Goal: Use online tool/utility: Utilize a website feature to perform a specific function

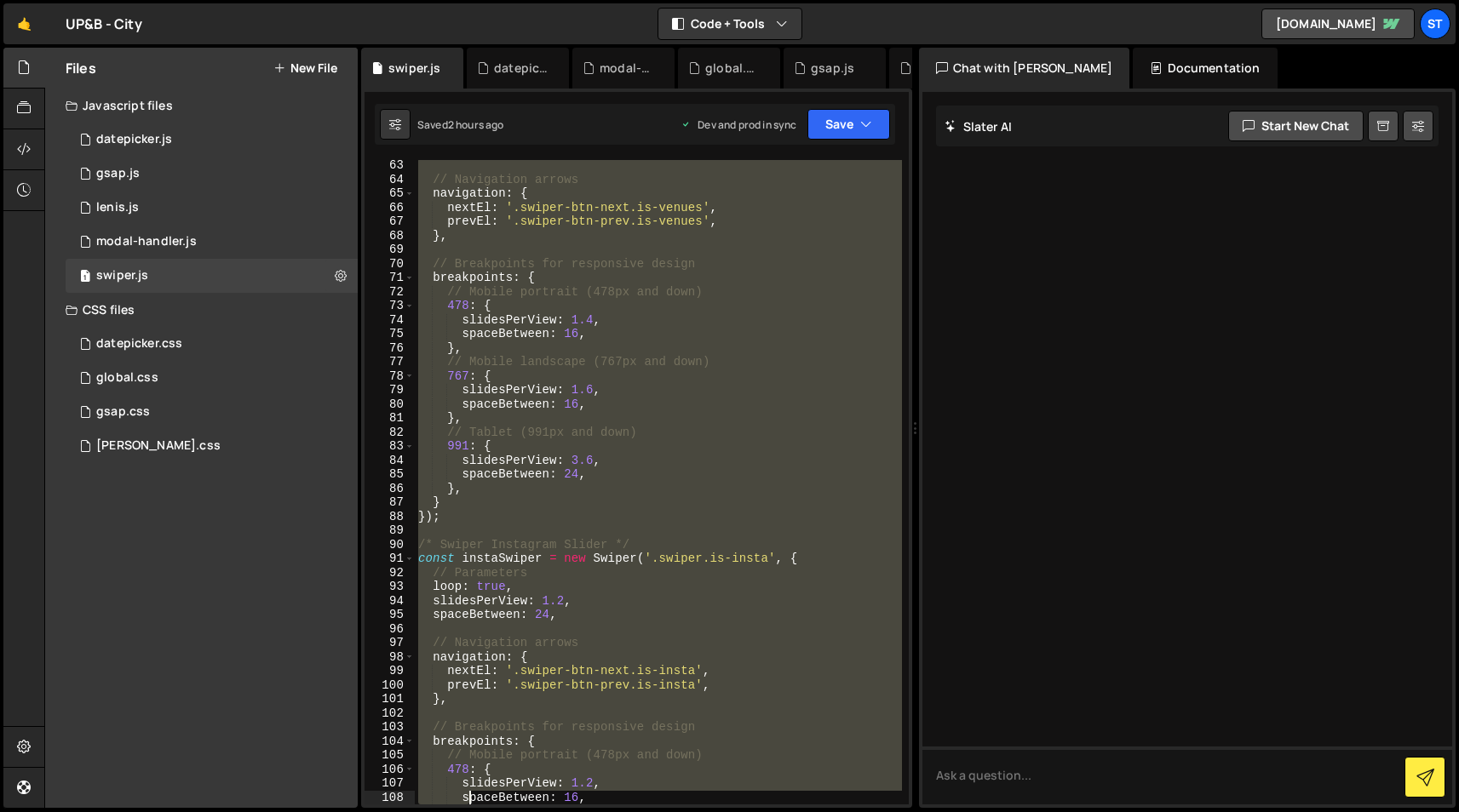
scroll to position [1069, 0]
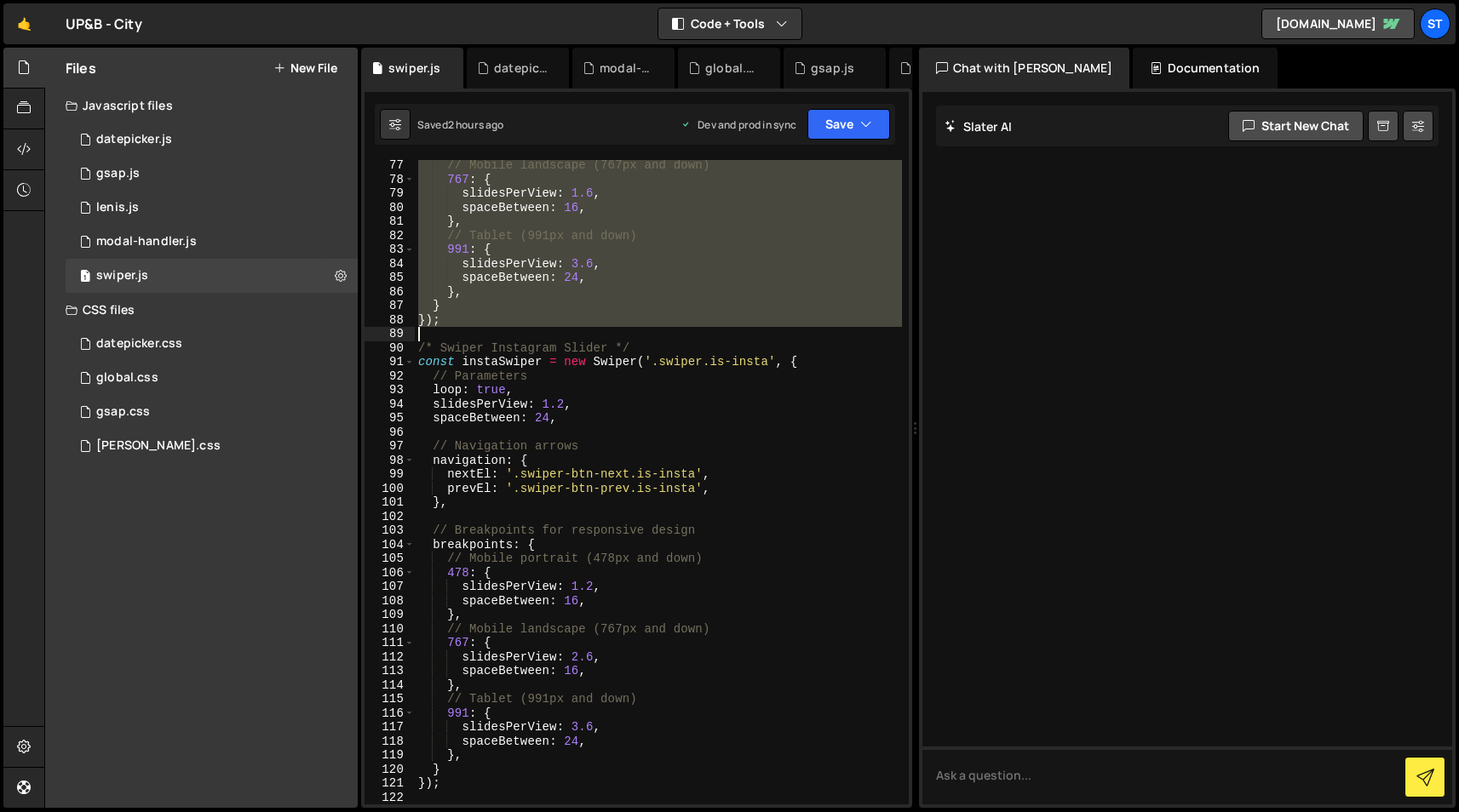
drag, startPoint x: 417, startPoint y: 416, endPoint x: 457, endPoint y: 330, distance: 94.8
click at [457, 330] on div "// Mobile landscape (767px and down) 767 : { slidesPerView : 1.6 , spaceBetween…" at bounding box center [658, 494] width 487 height 672
type textarea "});"
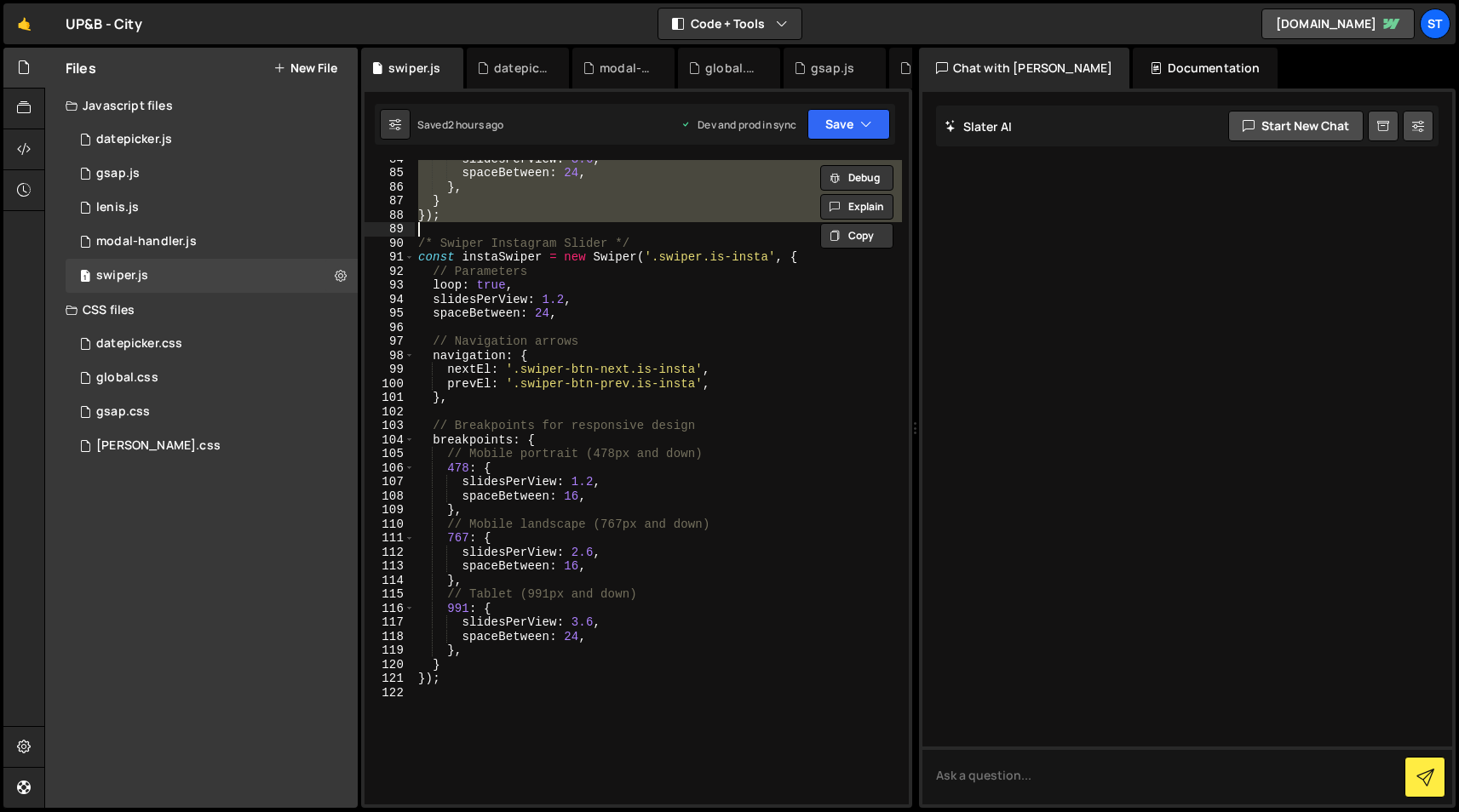
scroll to position [1384, 0]
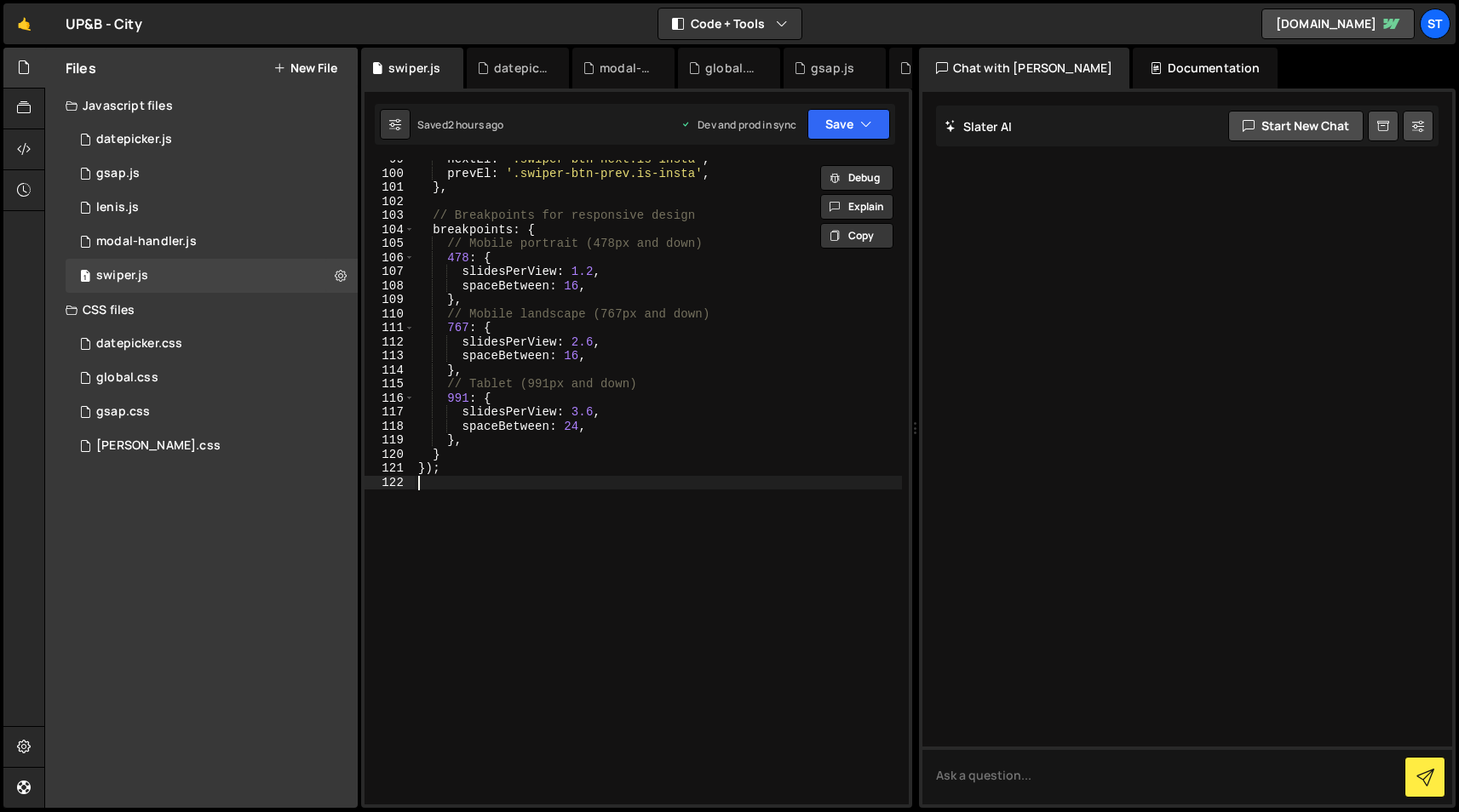
click at [462, 482] on div "nextEl : '.swiper-btn-next.is-insta' , prevEl : '.swiper-btn-prev.is-insta' , }…" at bounding box center [658, 488] width 487 height 672
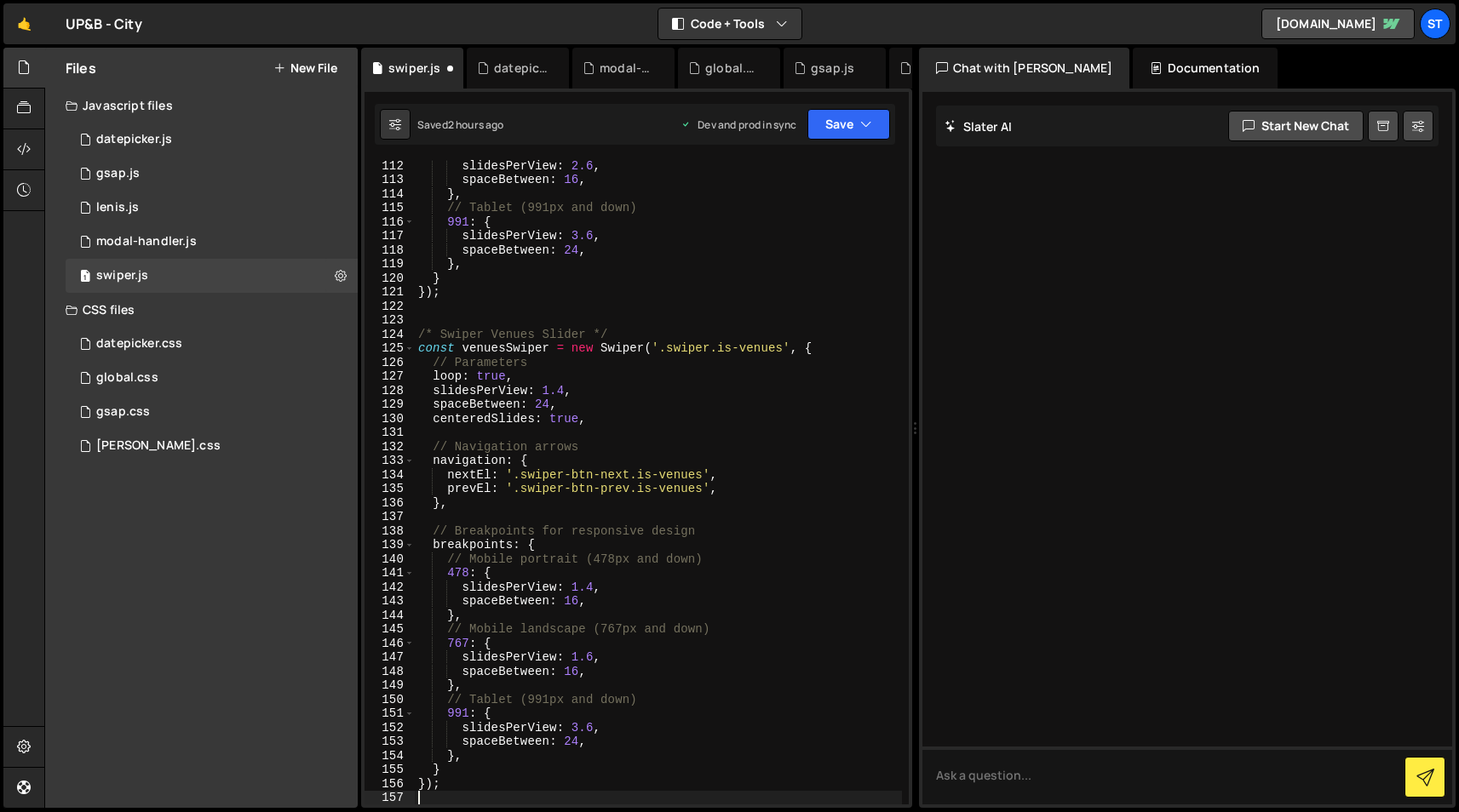
scroll to position [1561, 0]
click at [515, 330] on div "slidesPerView : 2.6 , spaceBetween : 16 , } , // Tablet (991px and down) 991 : …" at bounding box center [658, 494] width 487 height 672
click at [517, 329] on div "slidesPerView : 2.6 , spaceBetween : 16 , } , // Tablet (991px and down) 991 : …" at bounding box center [658, 494] width 487 height 672
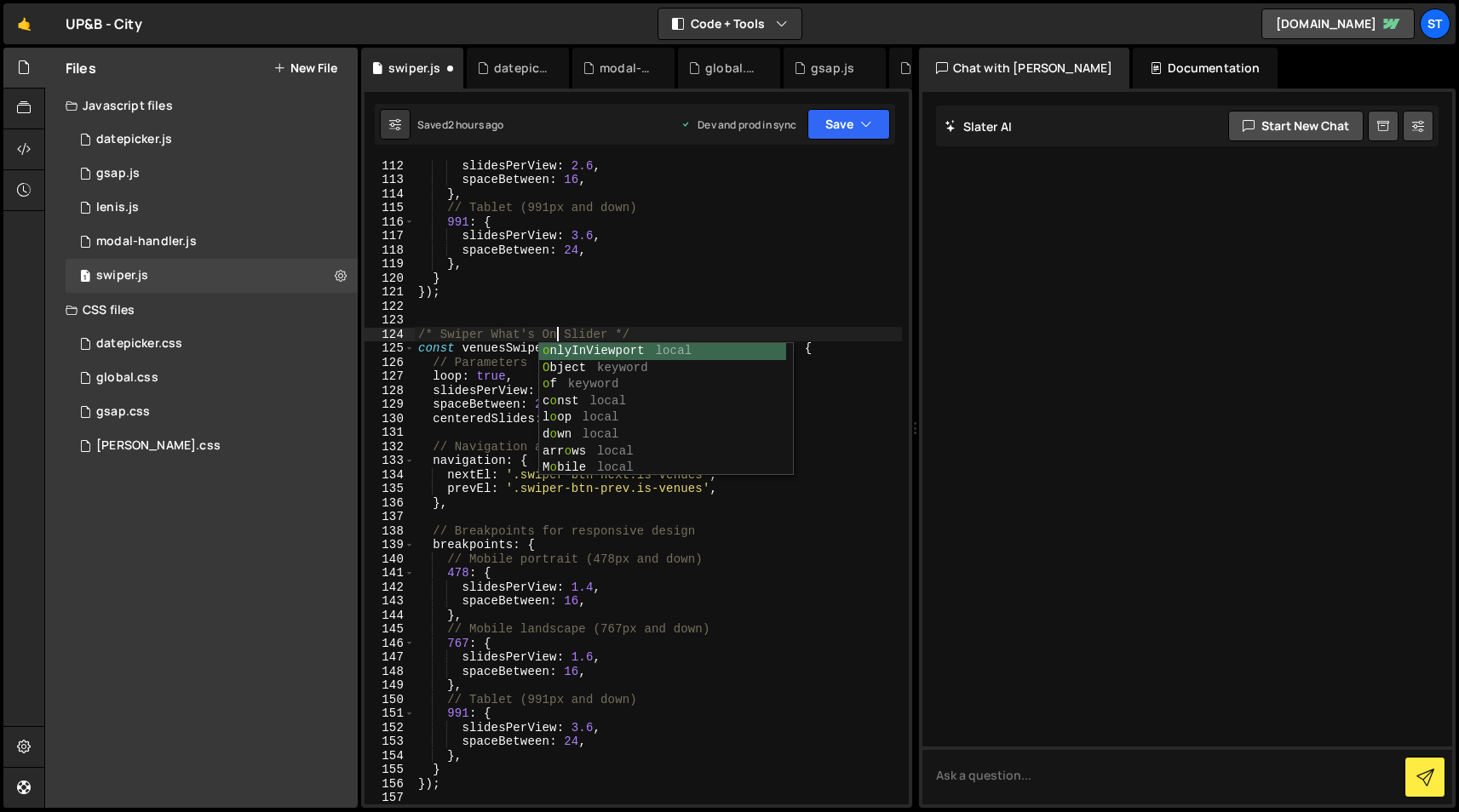
scroll to position [0, 9]
click at [488, 365] on div "slidesPerView : 2.6 , spaceBetween : 16 , } , // Tablet (991px and down) 991 : …" at bounding box center [658, 494] width 487 height 672
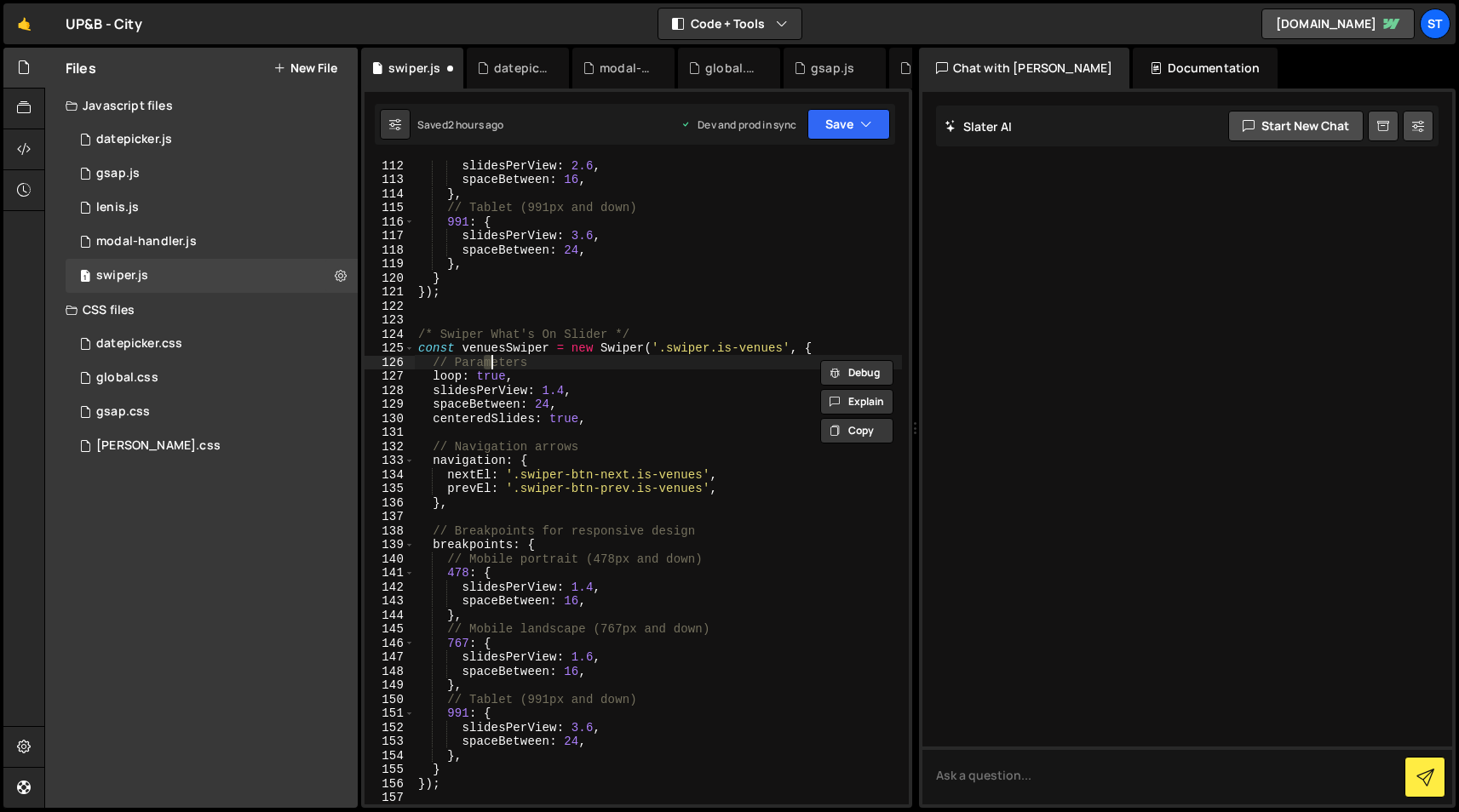
scroll to position [0, 7]
click at [759, 347] on div "slidesPerView : 2.6 , spaceBetween : 16 , } , // Tablet (991px and down) 991 : …" at bounding box center [658, 494] width 487 height 672
drag, startPoint x: 744, startPoint y: 349, endPoint x: 759, endPoint y: 348, distance: 15.0
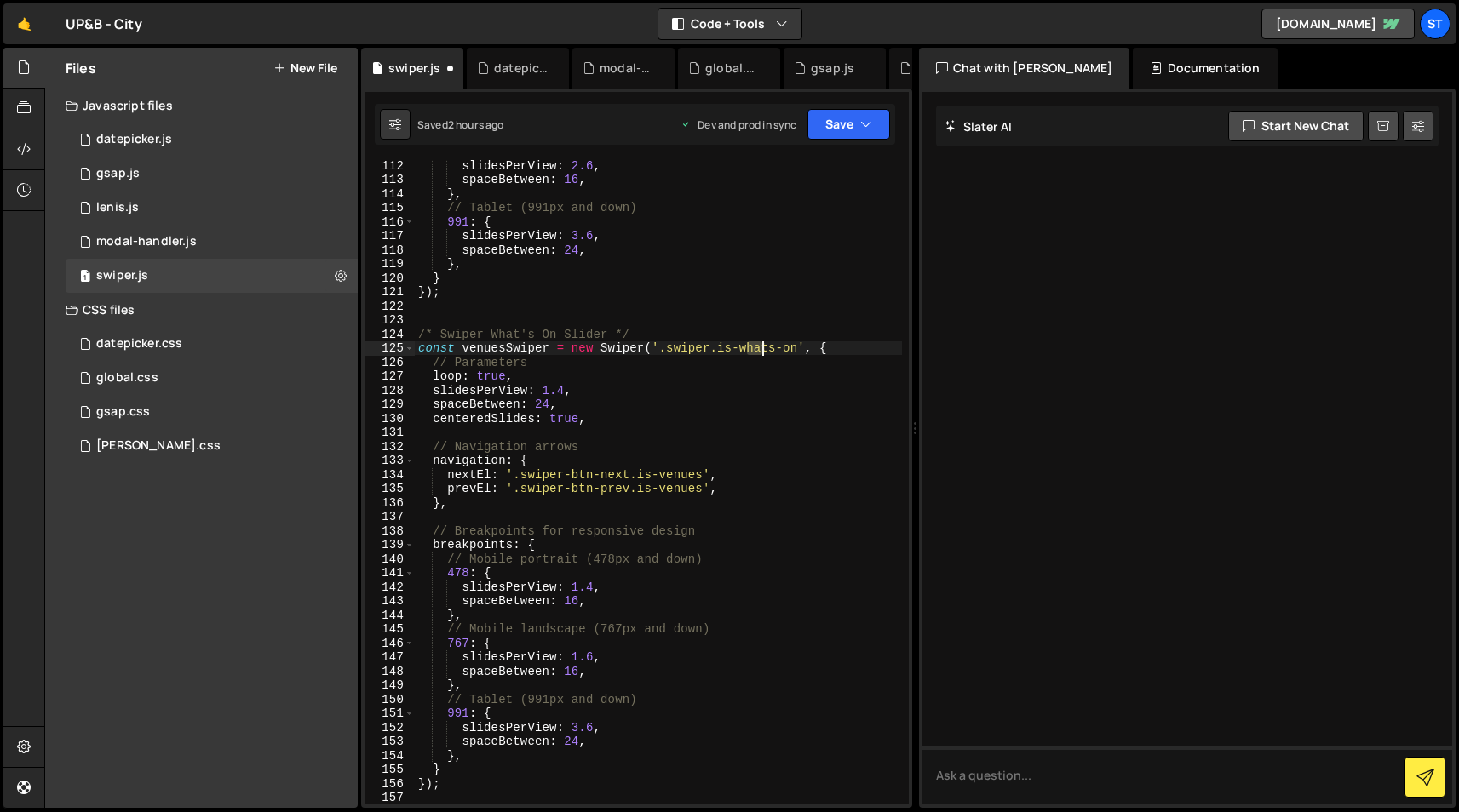
click at [765, 348] on div "slidesPerView : 2.6 , spaceBetween : 16 , } , // Tablet (991px and down) 991 : …" at bounding box center [658, 494] width 487 height 672
drag, startPoint x: 742, startPoint y: 348, endPoint x: 798, endPoint y: 344, distance: 56.1
click at [798, 344] on div "slidesPerView : 2.6 , spaceBetween : 16 , } , // Tablet (991px and down) 991 : …" at bounding box center [658, 494] width 487 height 672
click at [675, 475] on div "slidesPerView : 2.6 , spaceBetween : 16 , } , // Tablet (991px and down) 991 : …" at bounding box center [658, 494] width 487 height 672
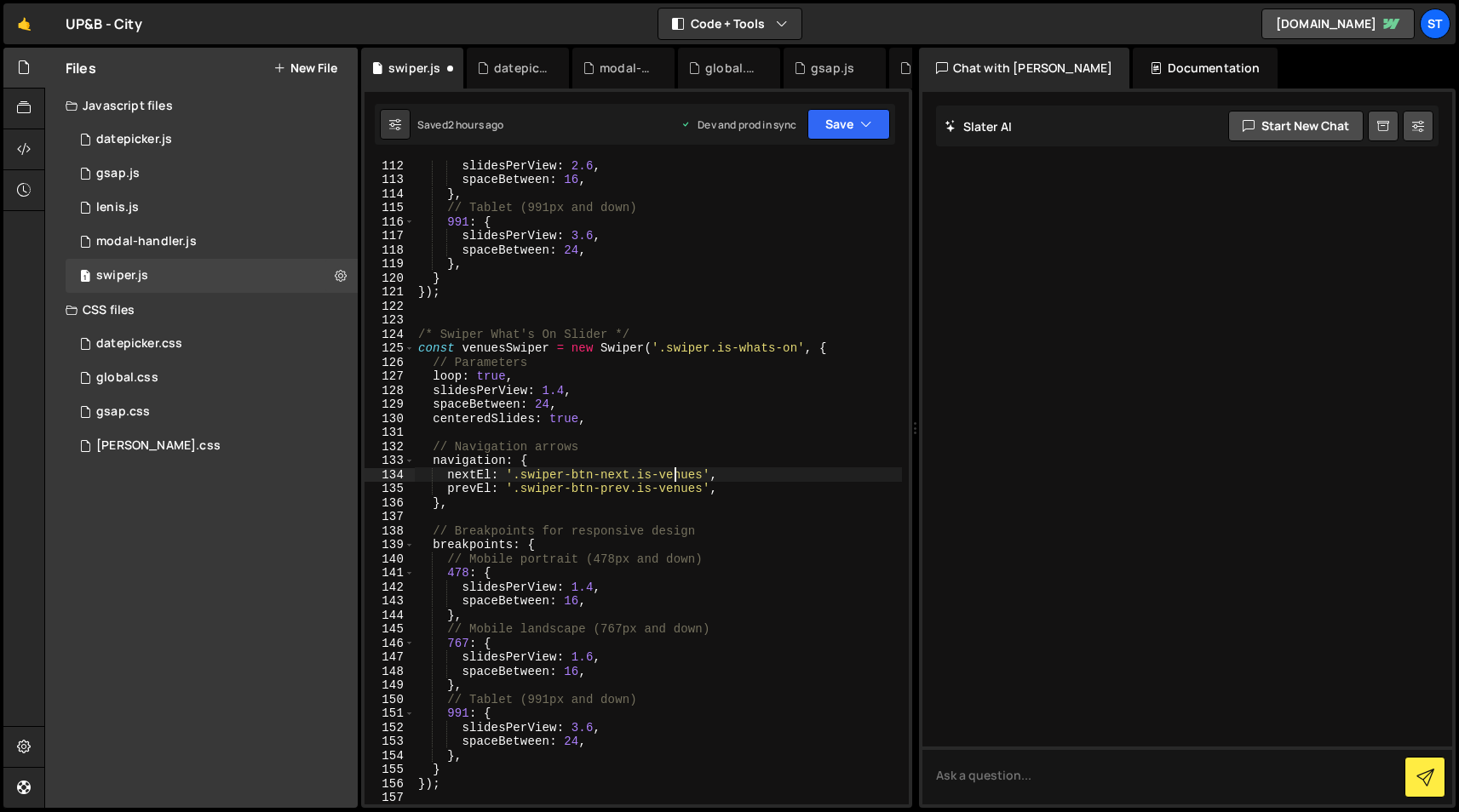
click at [676, 475] on div "slidesPerView : 2.6 , spaceBetween : 16 , } , // Tablet (991px and down) 991 : …" at bounding box center [658, 494] width 487 height 672
click at [680, 488] on div "slidesPerView : 2.6 , spaceBetween : 16 , } , // Tablet (991px and down) 991 : …" at bounding box center [658, 494] width 487 height 672
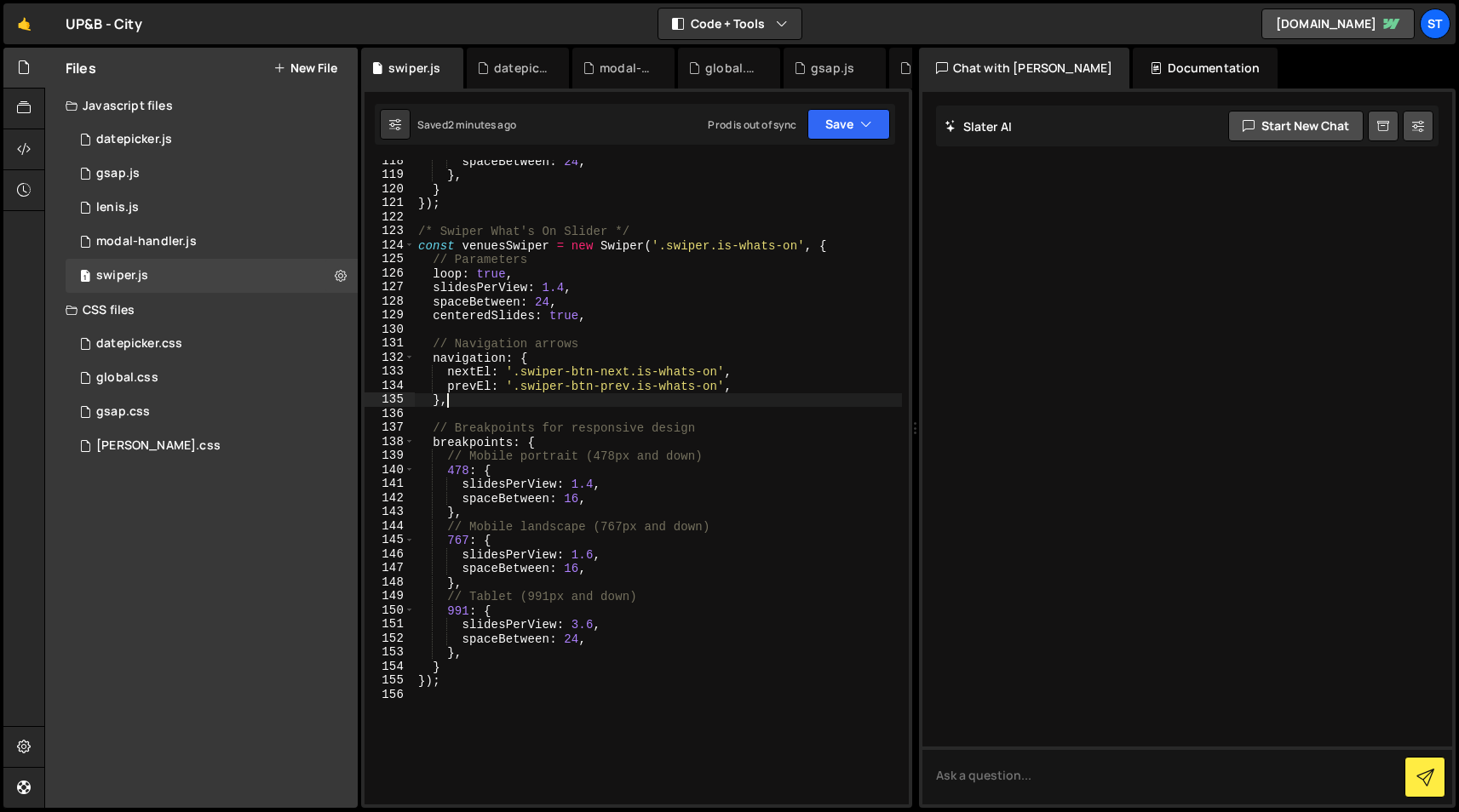
scroll to position [1650, 0]
click at [422, 233] on div "spaceBetween : 24 , } , } }) ; /* Swiper What's On Slider */ const venuesSwiper…" at bounding box center [658, 490] width 487 height 672
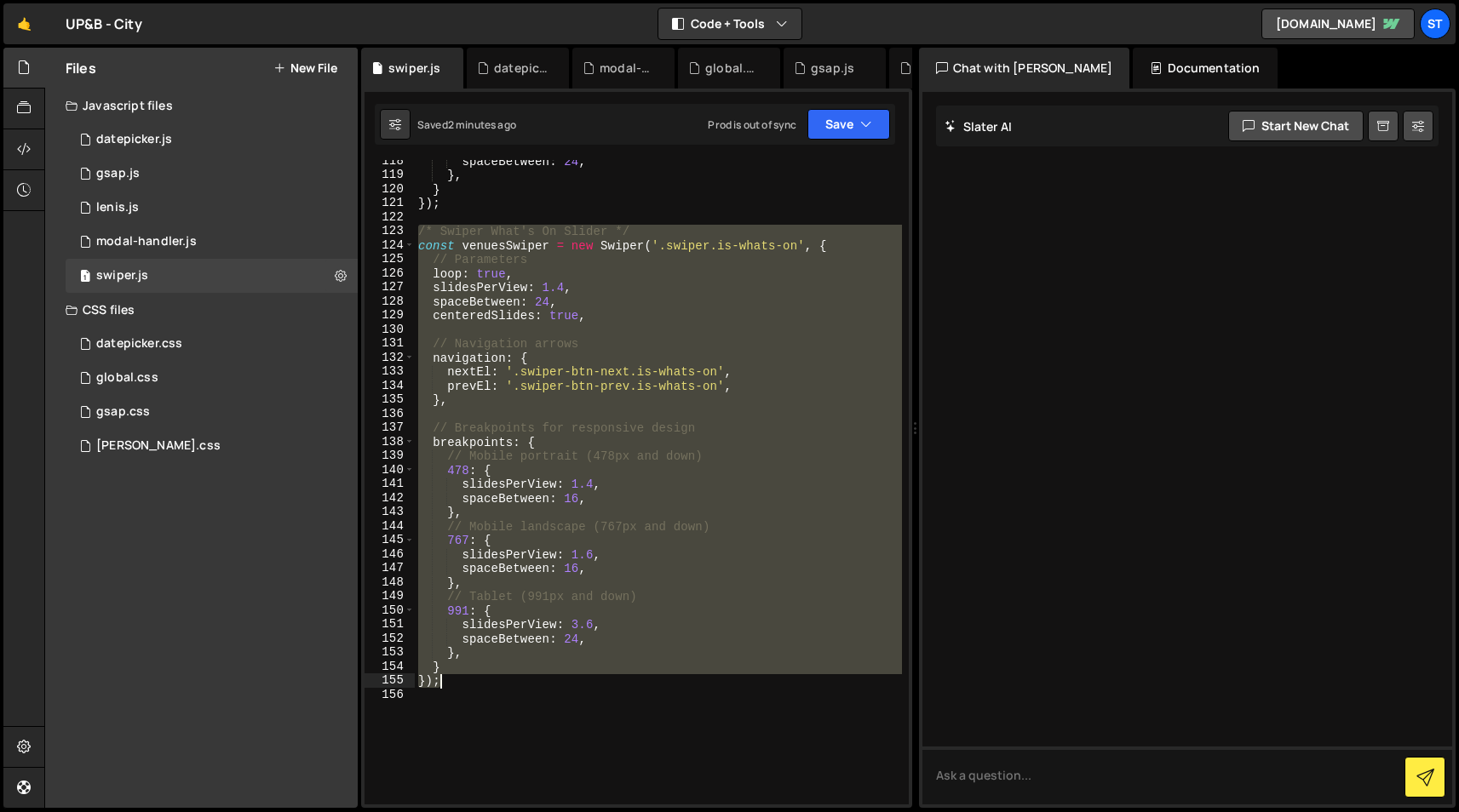
drag, startPoint x: 420, startPoint y: 233, endPoint x: 497, endPoint y: 681, distance: 454.6
click at [497, 682] on div "spaceBetween : 24 , } , } }) ; /* Swiper What's On Slider */ const venuesSwiper…" at bounding box center [658, 490] width 487 height 672
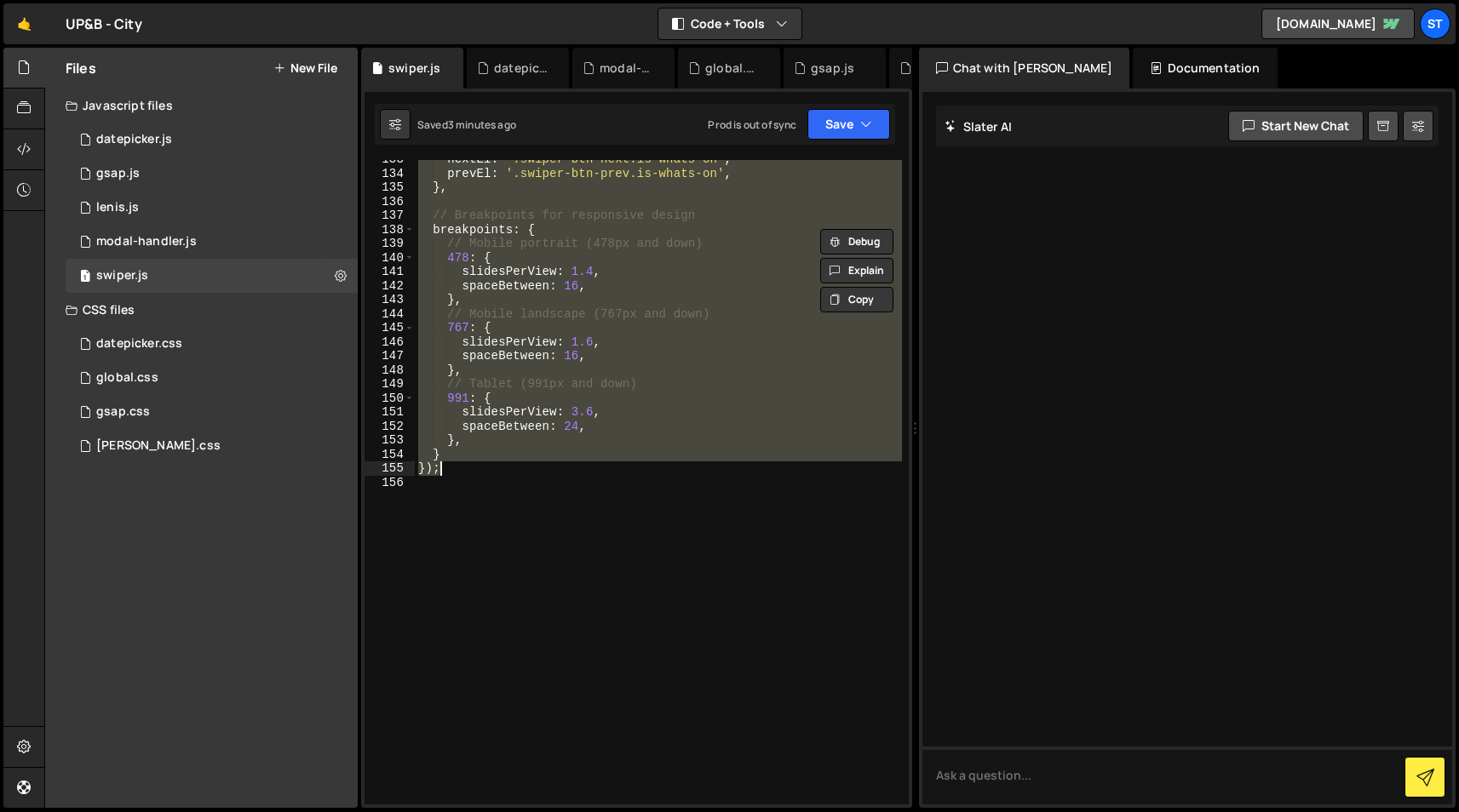
scroll to position [1862, 0]
click at [583, 411] on div "nextEl : '.swiper-btn-next.is-whats-on' , prevEl : '.swiper-btn-prev.is-whats-o…" at bounding box center [658, 482] width 487 height 644
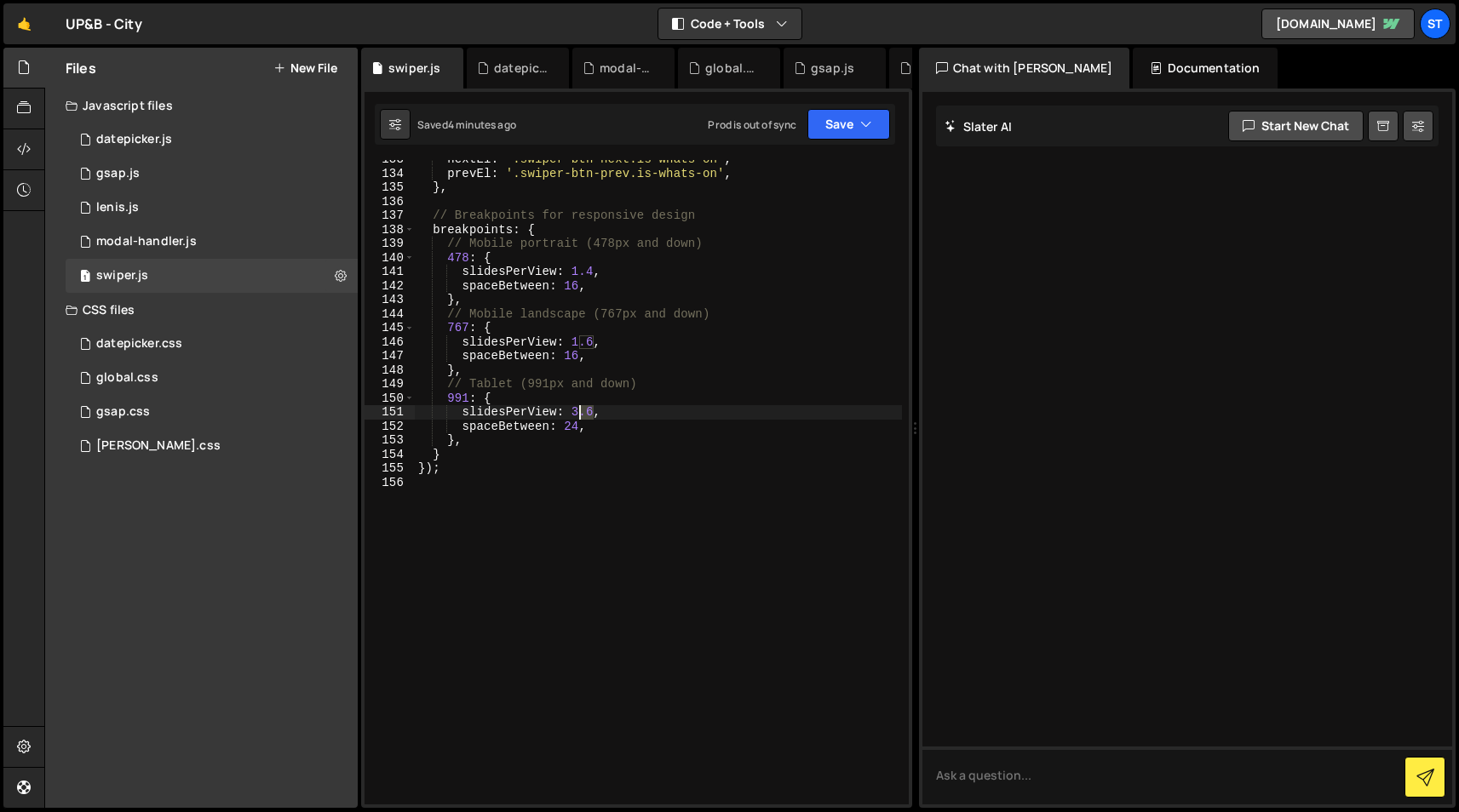
drag, startPoint x: 594, startPoint y: 411, endPoint x: 579, endPoint y: 412, distance: 15.0
click at [579, 412] on div "nextEl : '.swiper-btn-next.is-whats-on' , prevEl : '.swiper-btn-prev.is-whats-o…" at bounding box center [658, 488] width 487 height 672
click at [858, 127] on button "Save" at bounding box center [848, 124] width 82 height 31
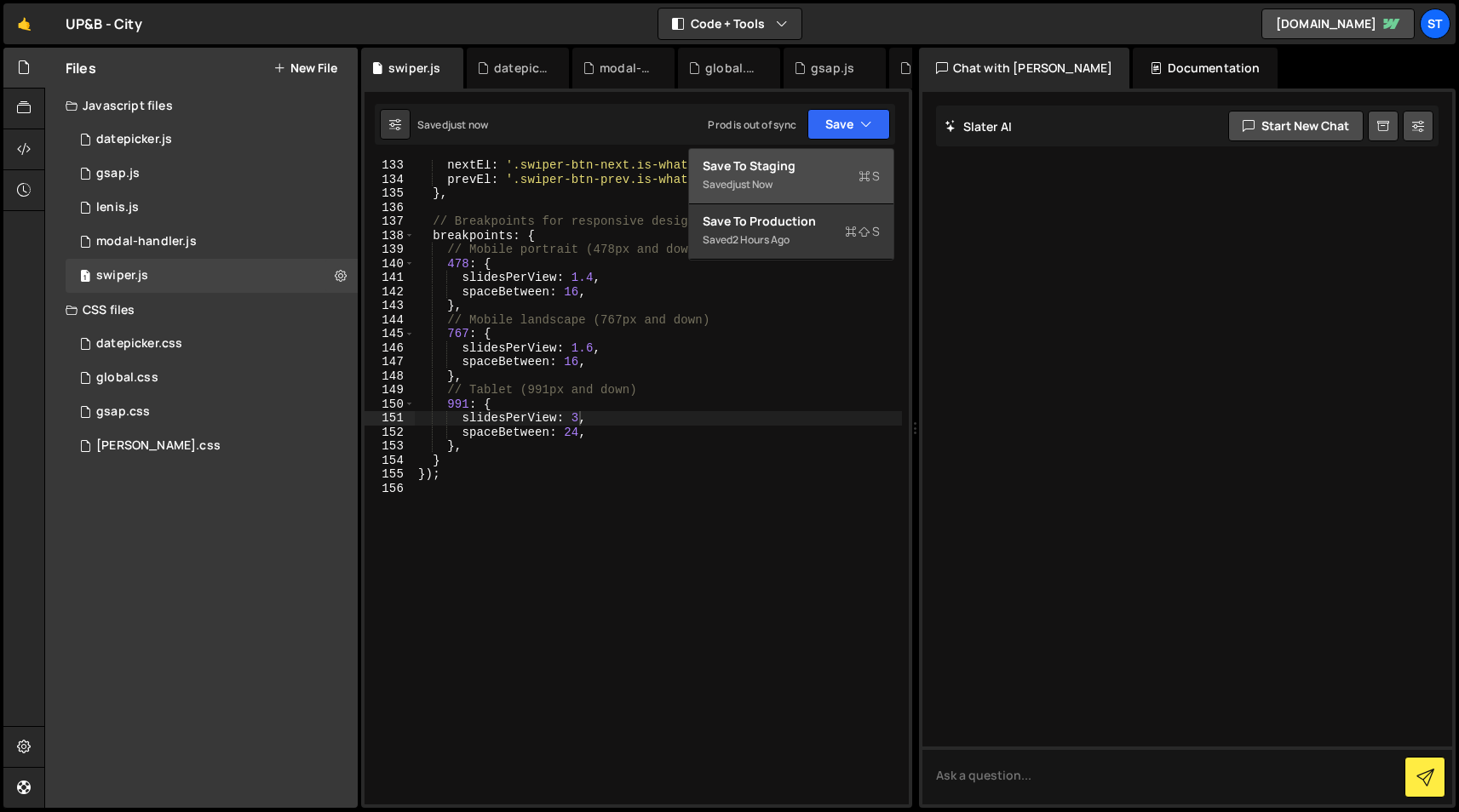
click at [816, 169] on div "Save to Staging S" at bounding box center [791, 166] width 177 height 17
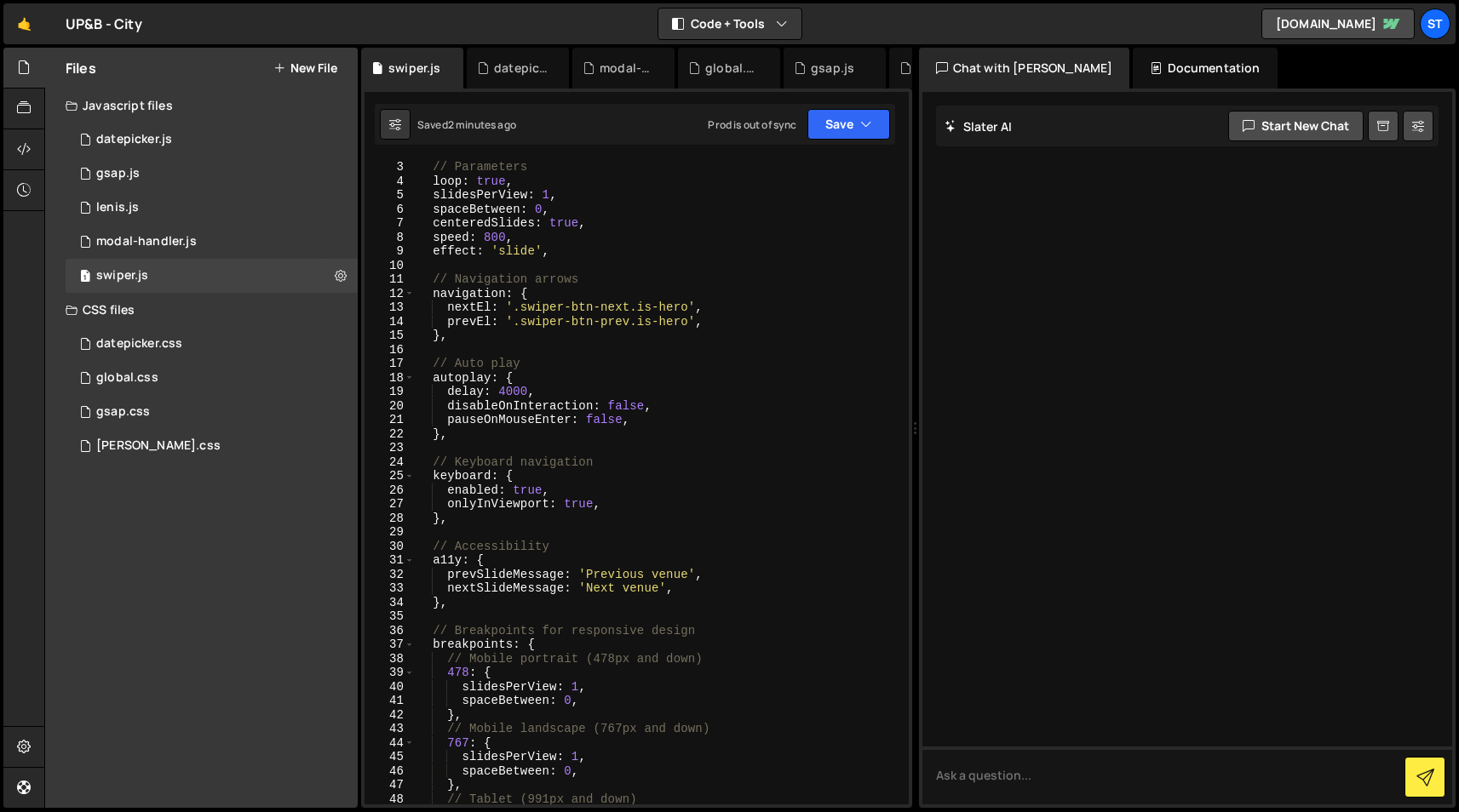
scroll to position [0, 0]
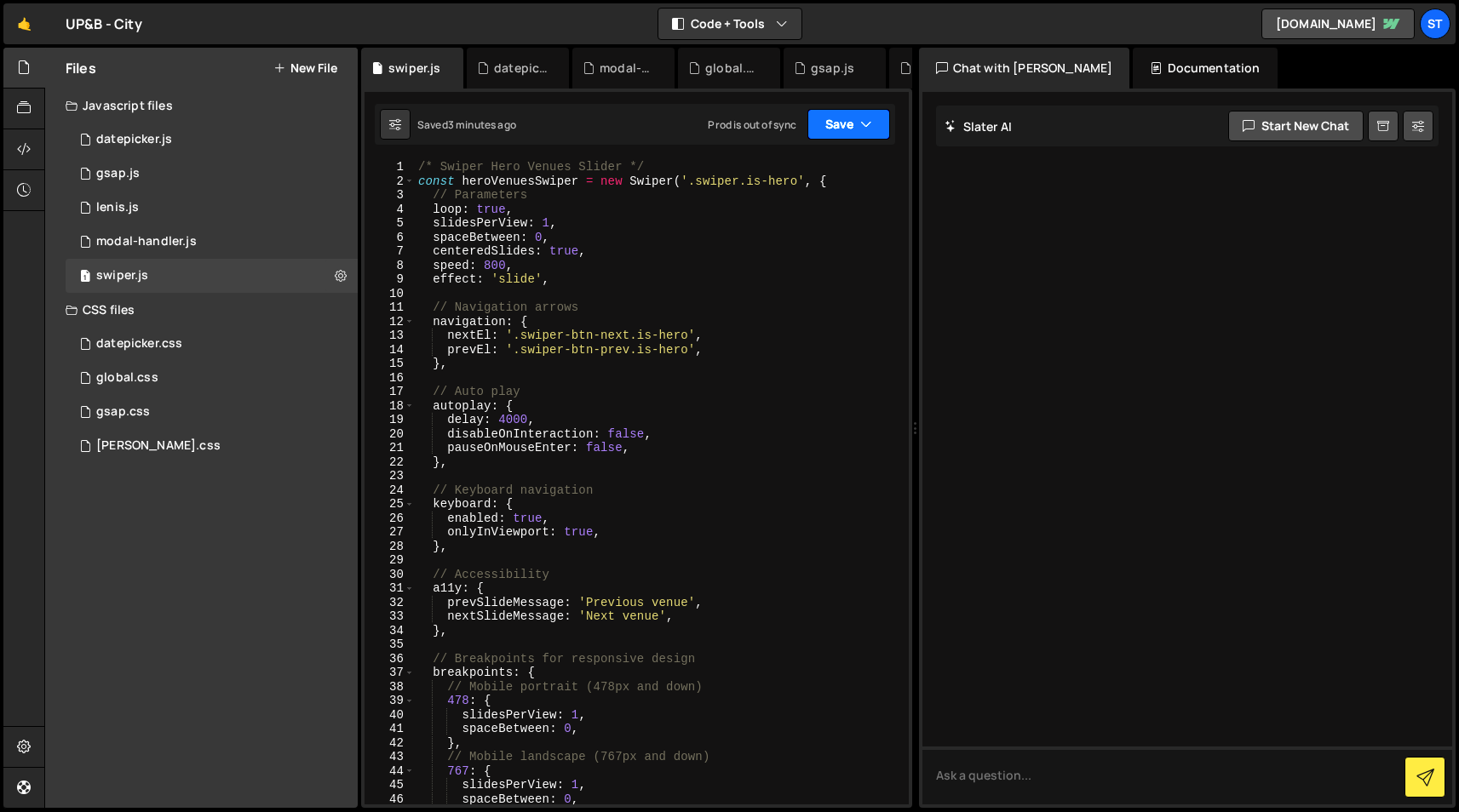
click at [858, 122] on button "Save" at bounding box center [848, 124] width 82 height 31
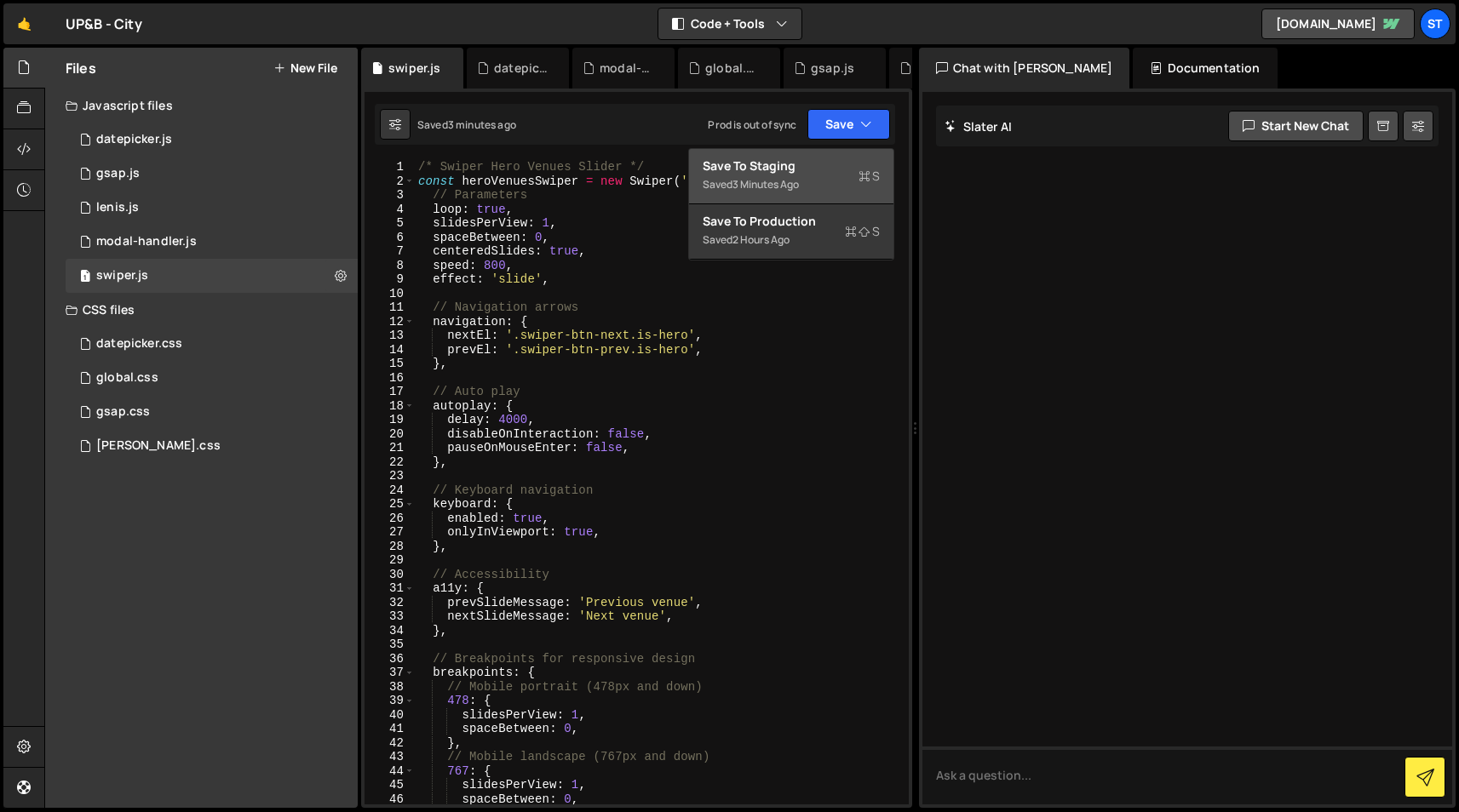
click at [816, 170] on div "Save to Staging S" at bounding box center [791, 166] width 177 height 17
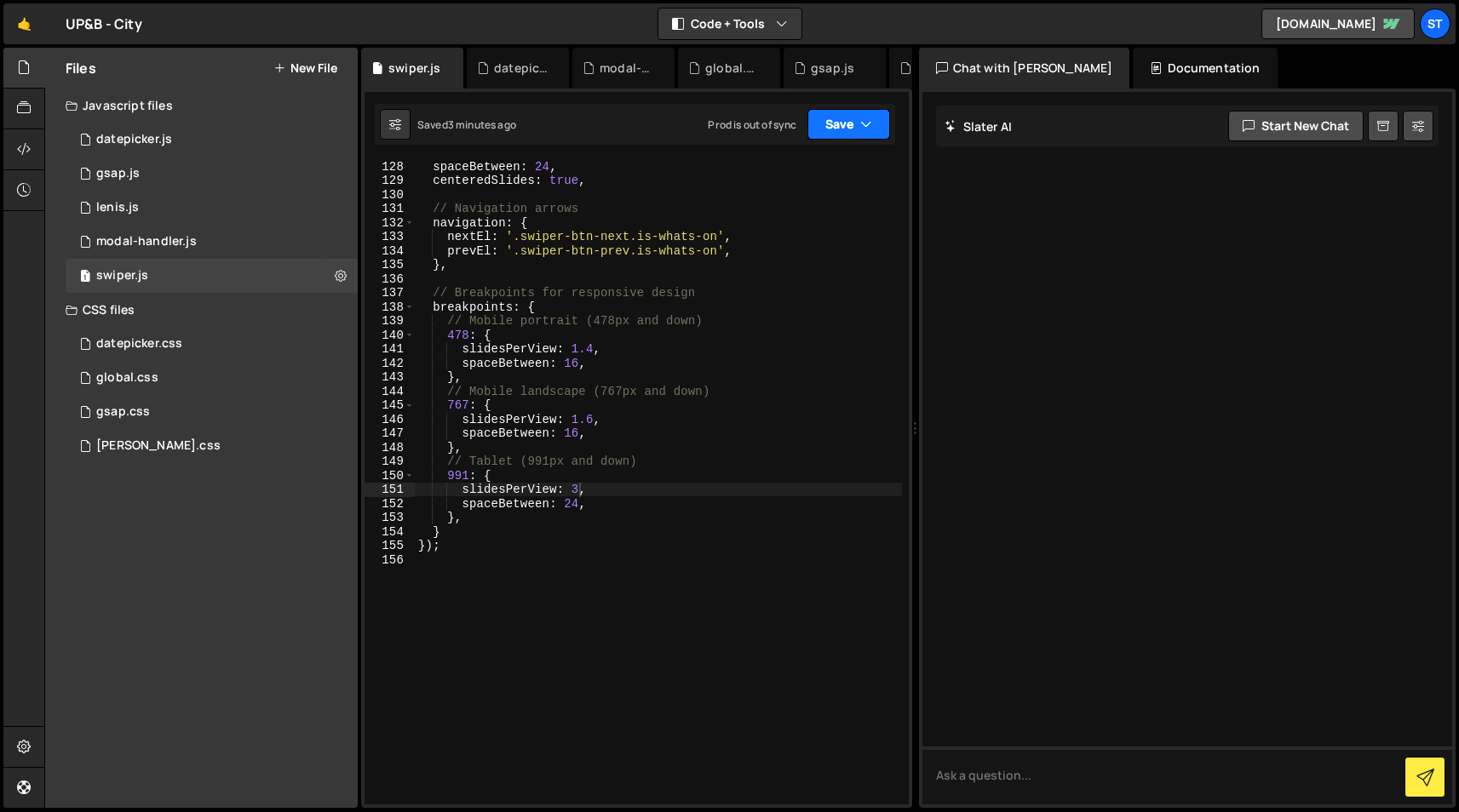
click at [858, 128] on button "Save" at bounding box center [848, 124] width 82 height 31
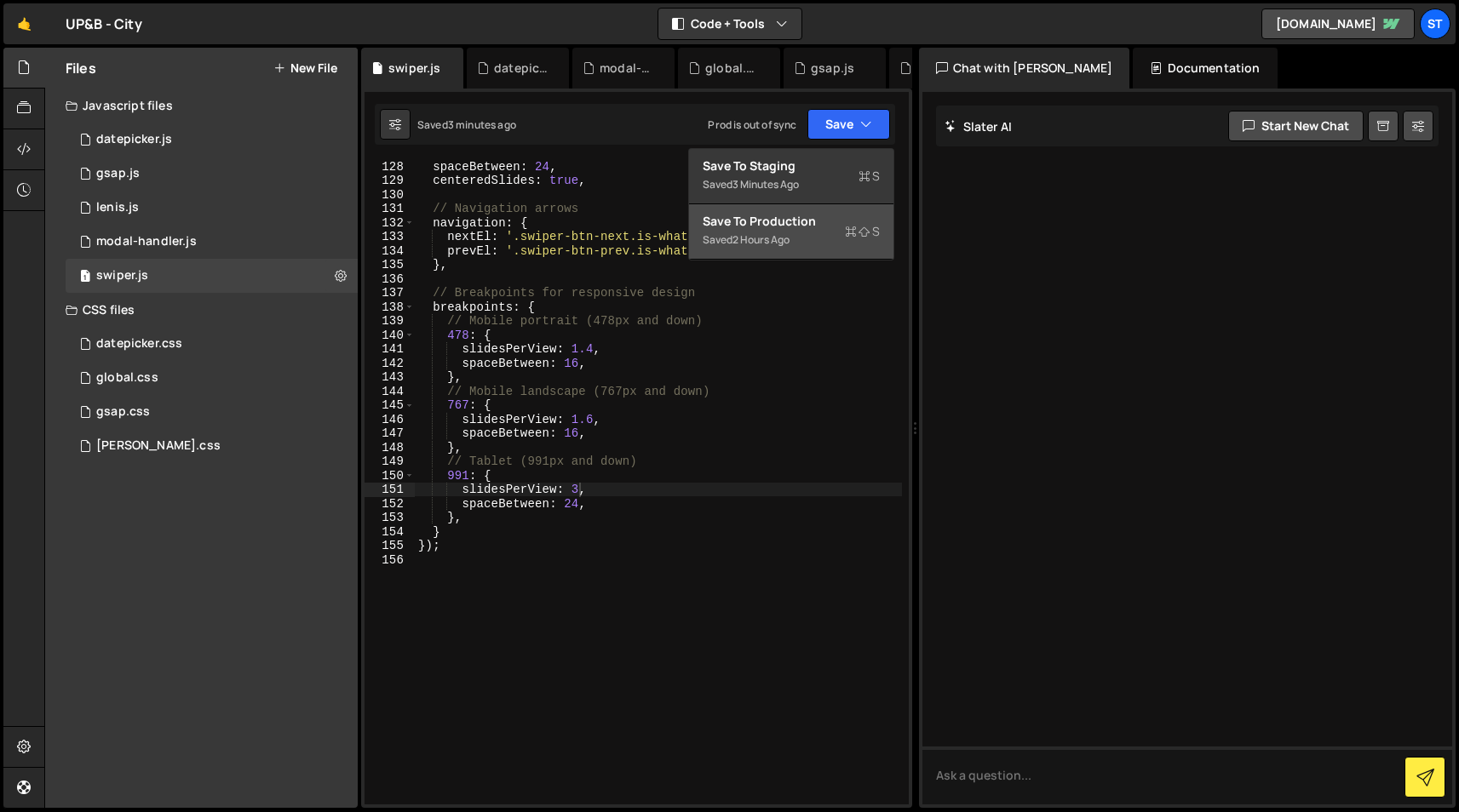
click at [796, 218] on div "Save to Production S" at bounding box center [791, 221] width 177 height 17
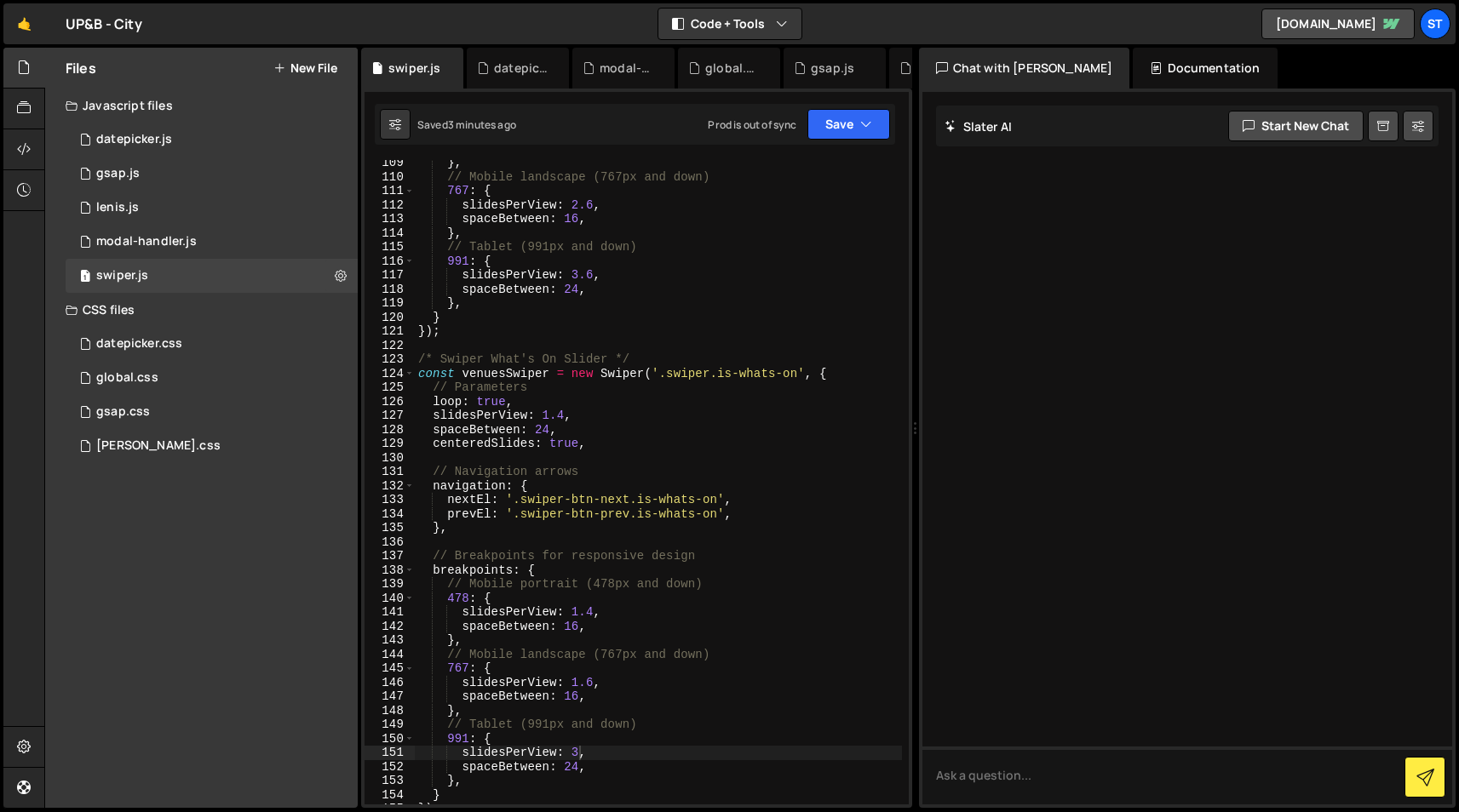
scroll to position [1531, 0]
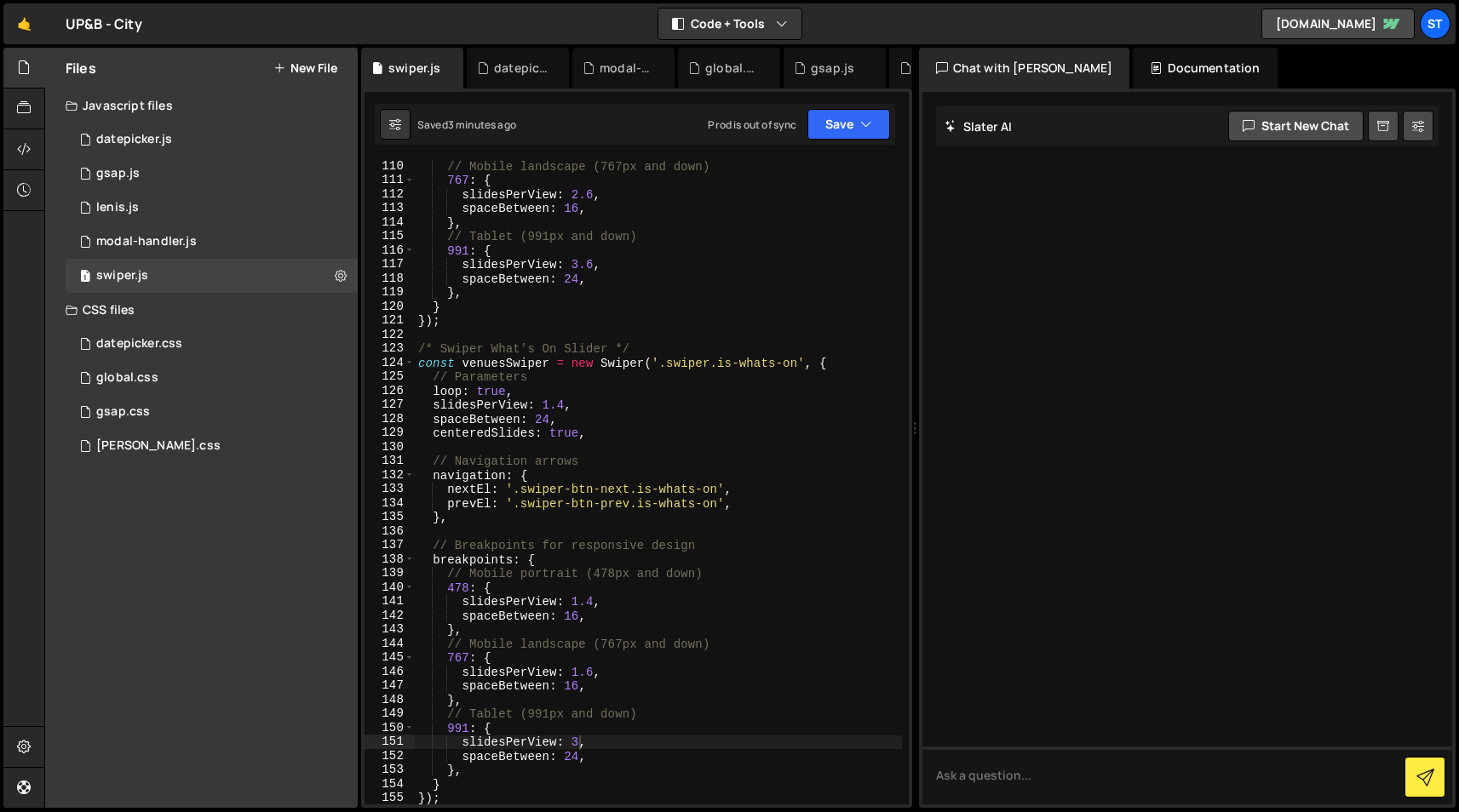
click at [639, 648] on div "// Mobile landscape (767px and down) 767 : { slidesPerView : 2.6 , spaceBetween…" at bounding box center [658, 495] width 487 height 672
type textarea "});"
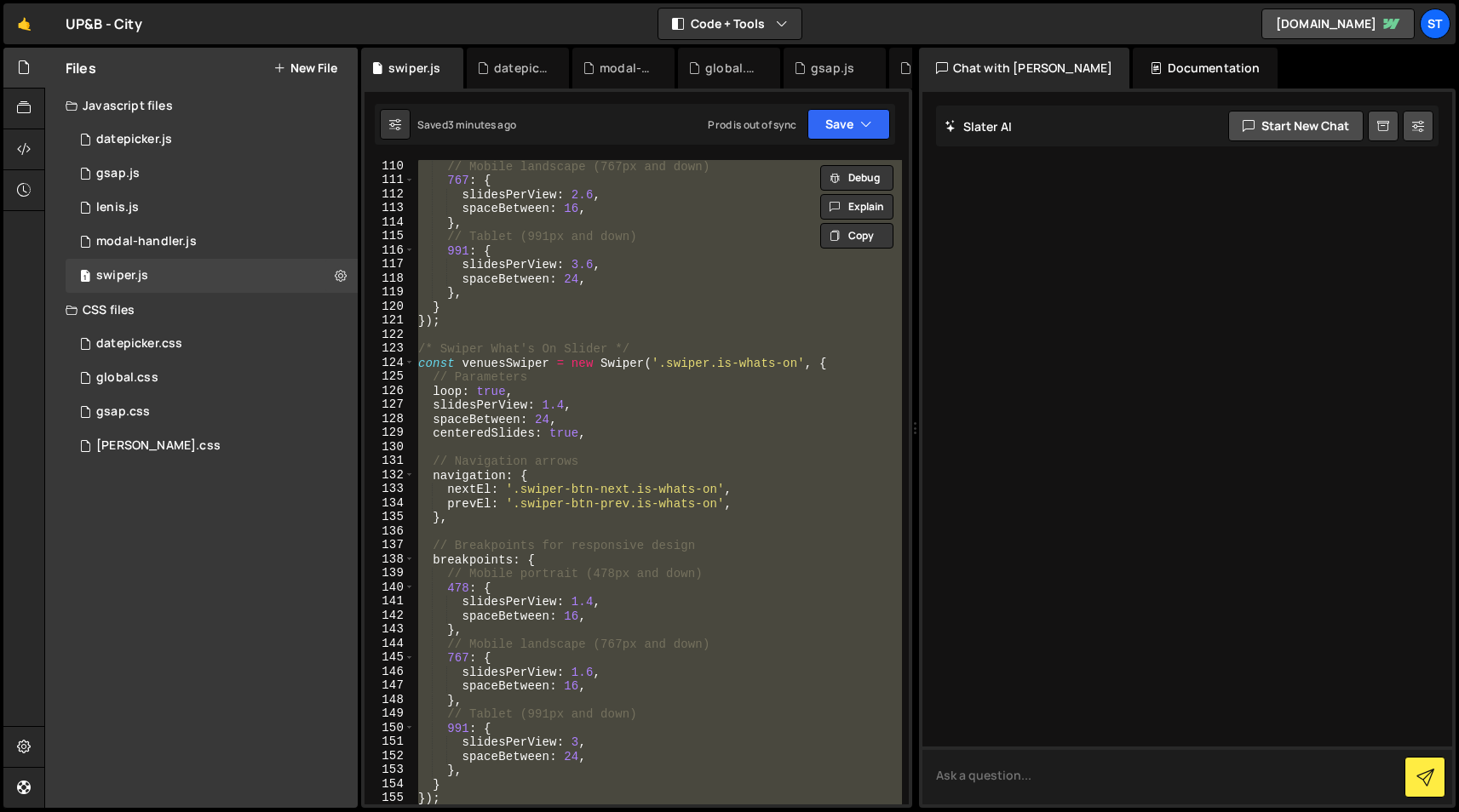
click at [970, 778] on textarea at bounding box center [1187, 776] width 530 height 58
paste textarea "/* Swiper Hero Venues Slider */ const heroVenuesSwiper = new Swiper('.swiper.is…"
type textarea "Can you locate the error in this code /* Swiper Hero Venues Slider */ const her…"
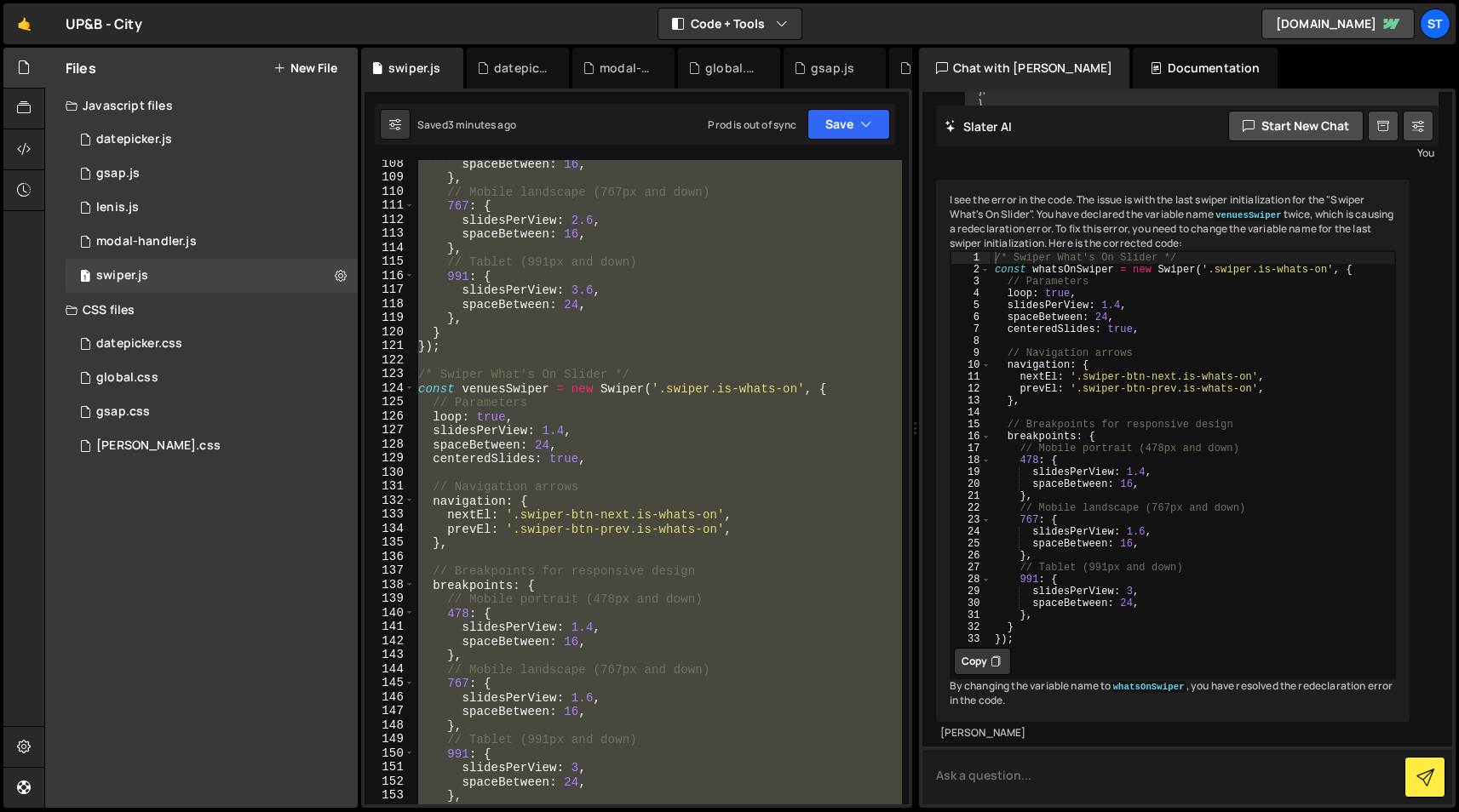
scroll to position [1508, 0]
click at [564, 439] on div "spaceBetween : 16 , } , // Mobile landscape (767px and down) 767 : { slidesPerV…" at bounding box center [658, 482] width 487 height 644
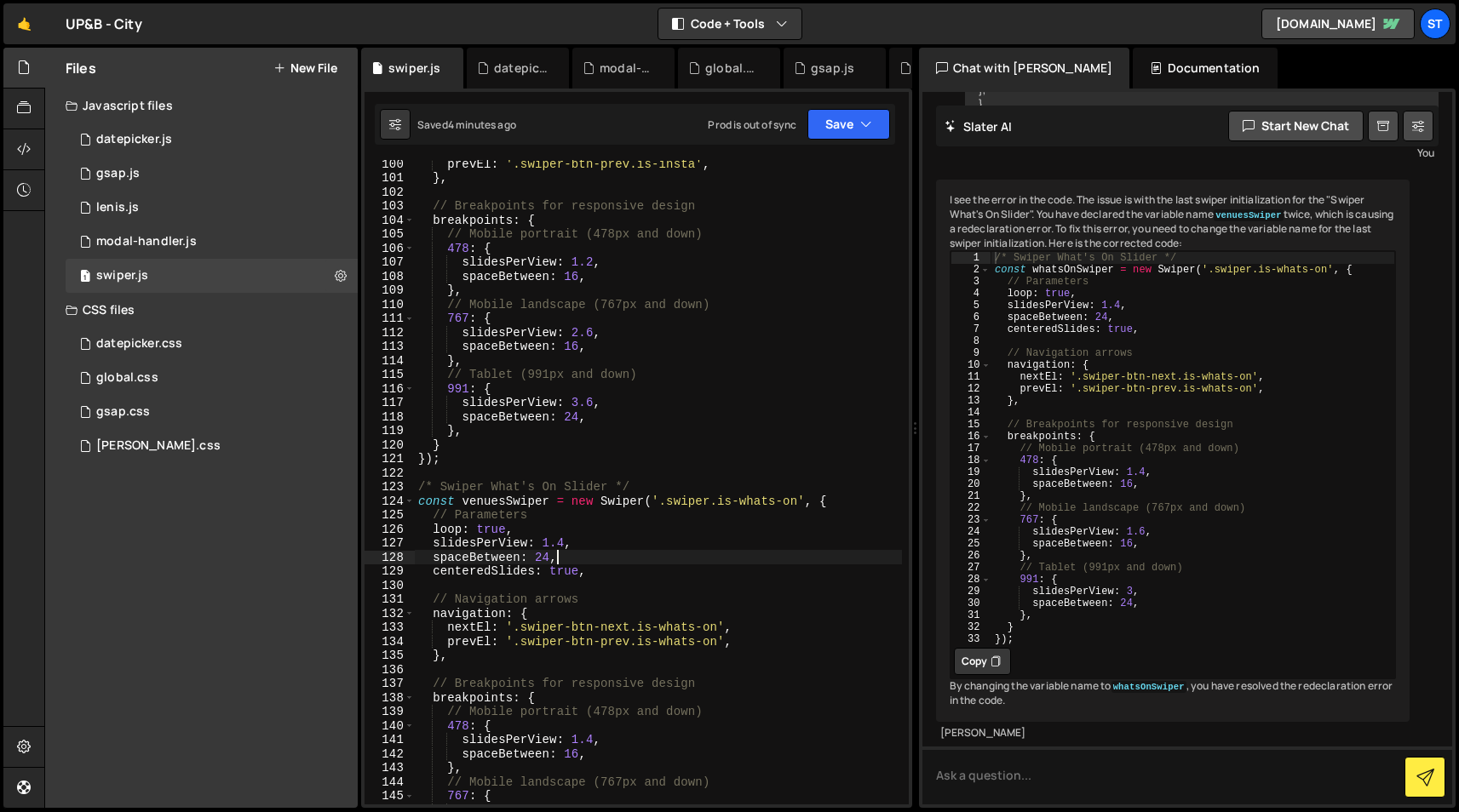
scroll to position [1416, 0]
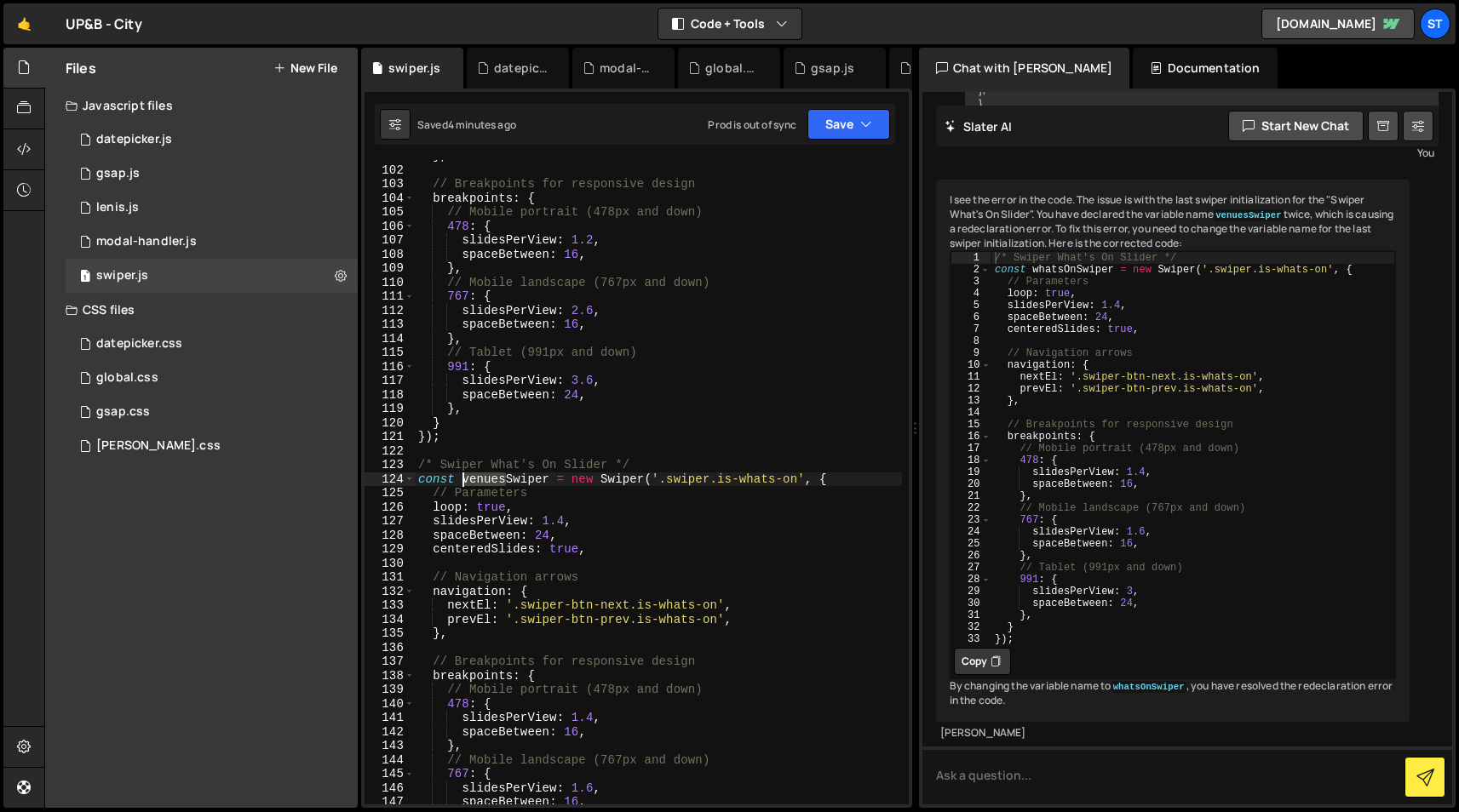
drag, startPoint x: 504, startPoint y: 477, endPoint x: 464, endPoint y: 476, distance: 40.0
click at [464, 476] on div "} , // Breakpoints for responsive design breakpoints : { // Mobile portrait (47…" at bounding box center [658, 485] width 487 height 672
type textarea "const whatsonSwiper = new Swiper('.swiper.is-whats-on', {"
click at [589, 451] on div "} , // Breakpoints for responsive design breakpoints : { // Mobile portrait (47…" at bounding box center [658, 485] width 487 height 672
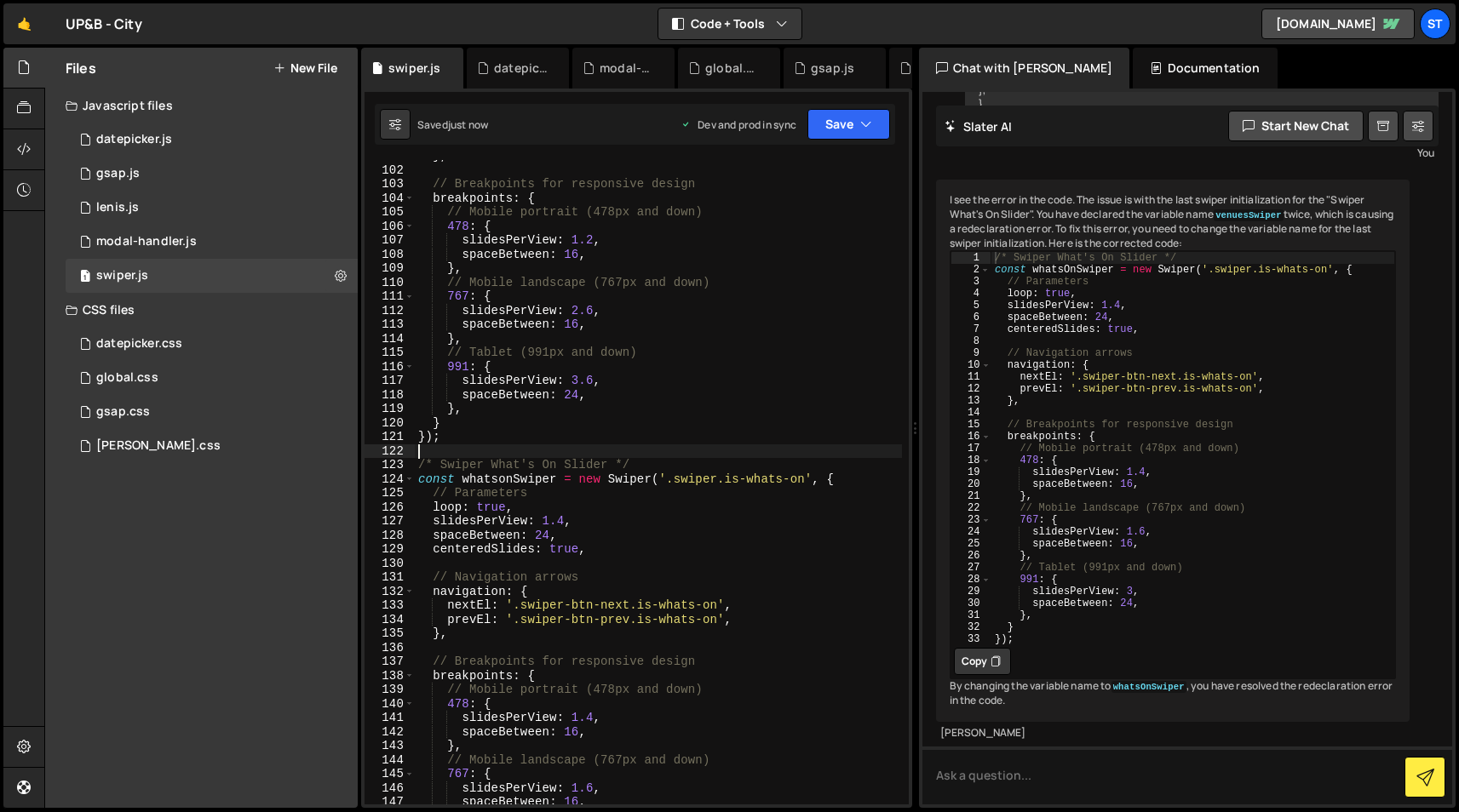
scroll to position [2349, 0]
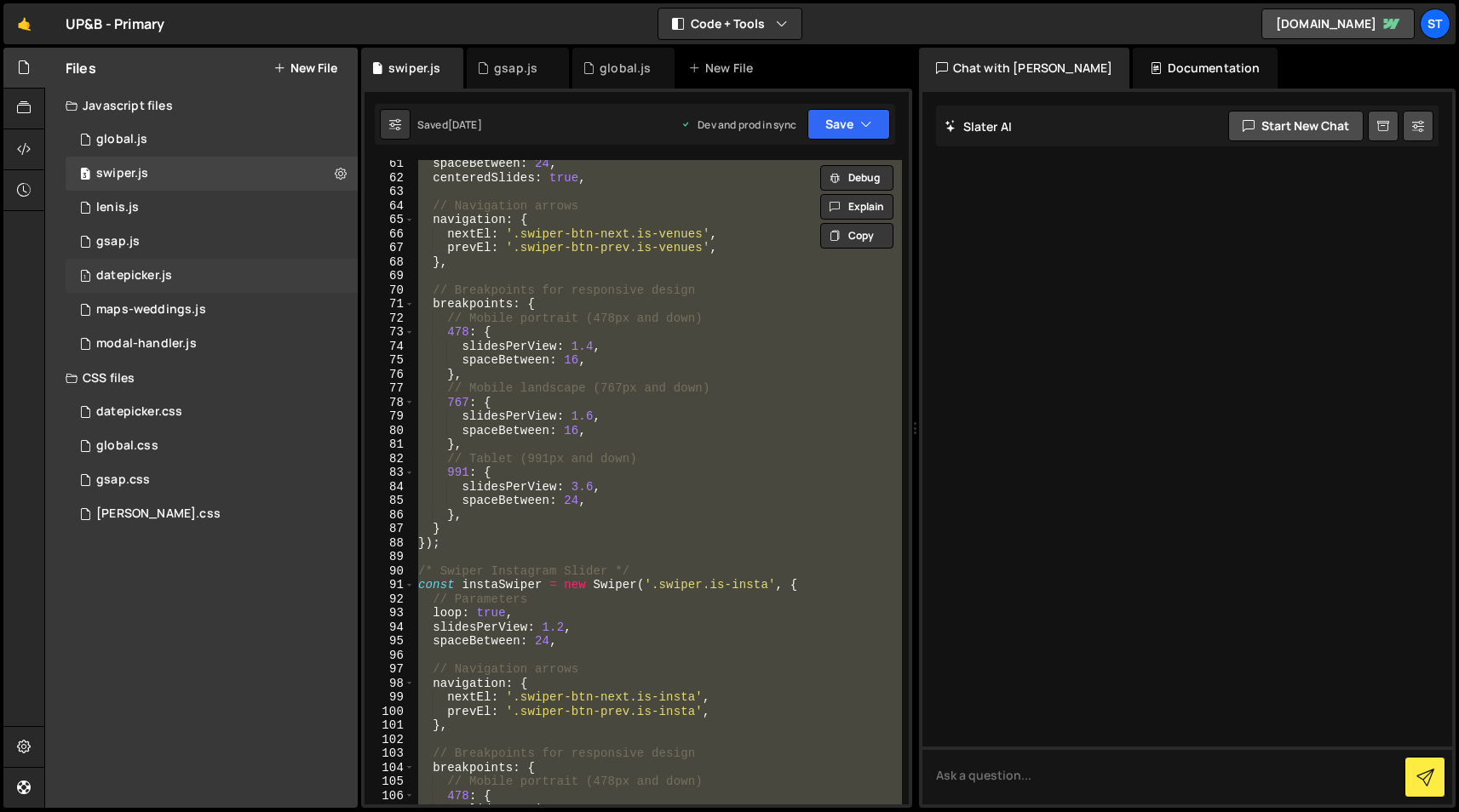
scroll to position [847, 0]
